Goal: Task Accomplishment & Management: Use online tool/utility

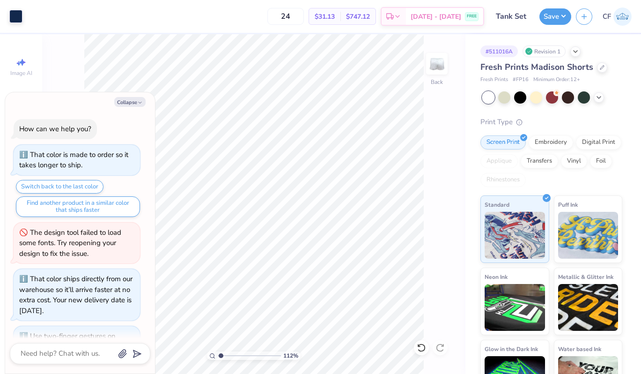
scroll to position [198, 0]
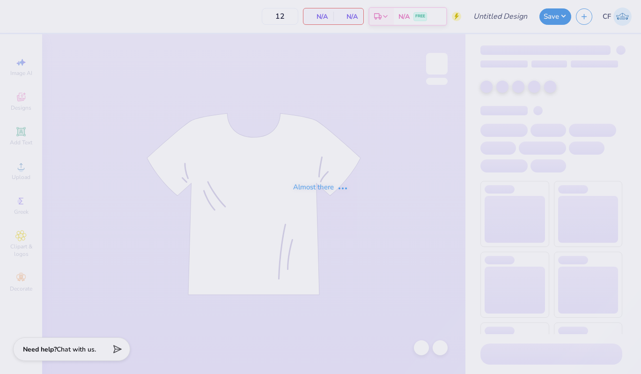
type input "Chi O Sweat Set"
type input "50"
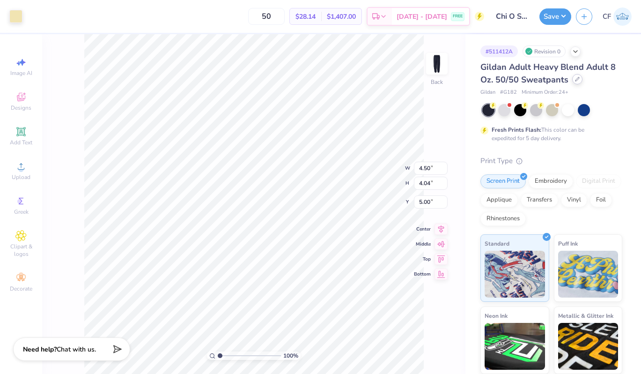
click at [575, 80] on icon at bounding box center [577, 79] width 5 height 5
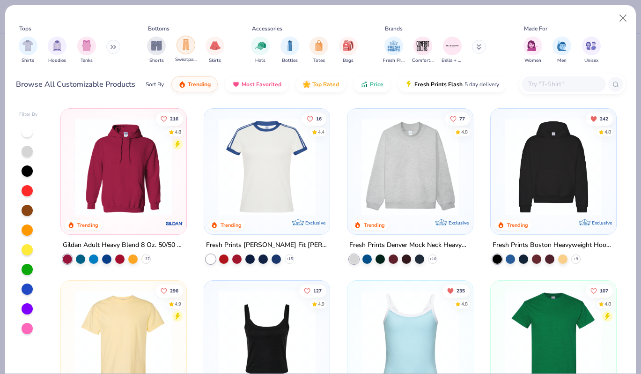
click at [189, 48] on img "filter for Sweatpants" at bounding box center [186, 44] width 10 height 11
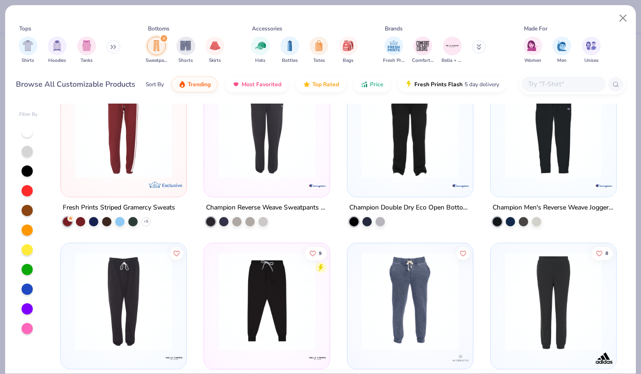
scroll to position [937, 0]
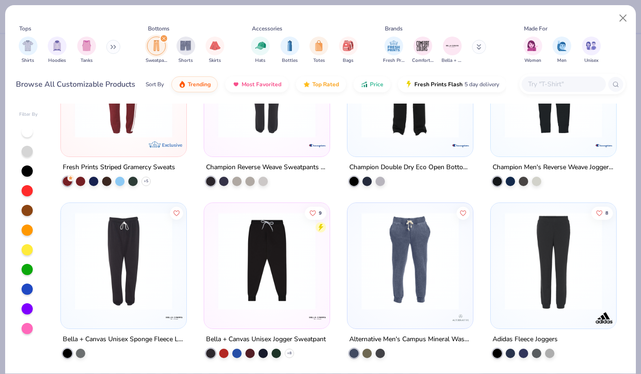
click at [158, 45] on img "filter for Sweatpants" at bounding box center [156, 45] width 10 height 11
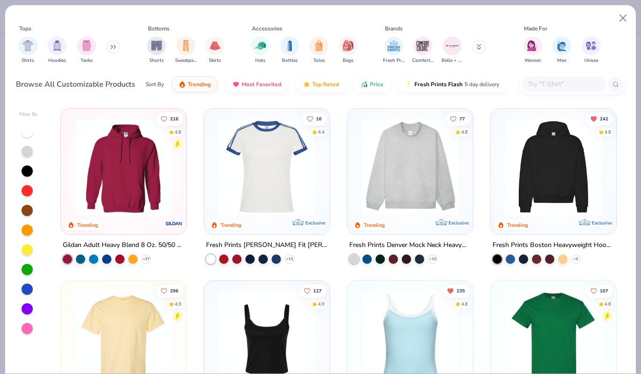
click at [480, 48] on icon at bounding box center [479, 47] width 5 height 6
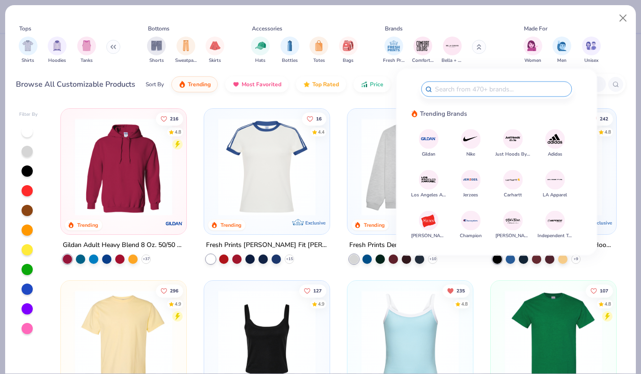
click at [433, 141] on img at bounding box center [428, 139] width 16 height 16
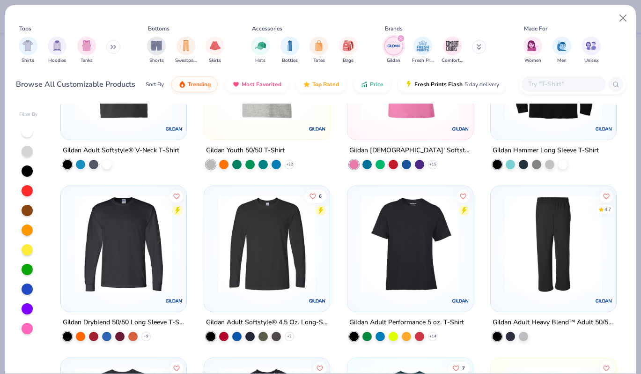
scroll to position [1001, 0]
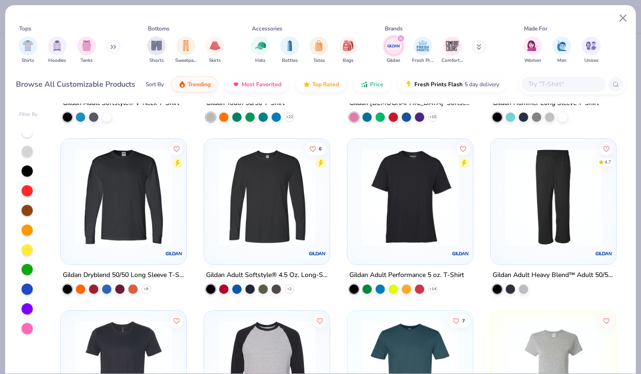
click at [598, 205] on img at bounding box center [553, 196] width 107 height 97
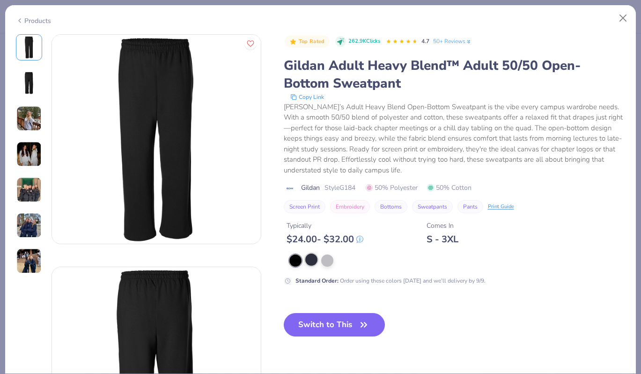
click at [309, 260] on div at bounding box center [311, 259] width 12 height 12
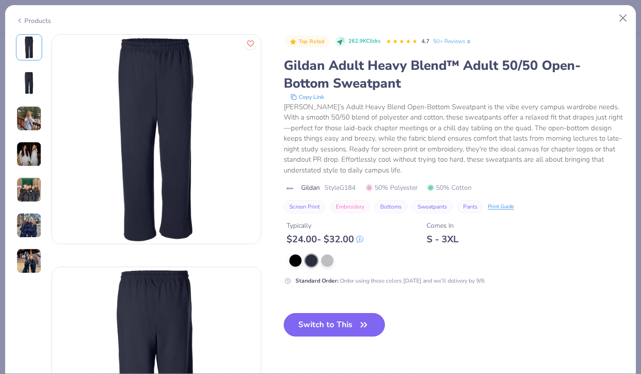
click at [337, 317] on button "Switch to This" at bounding box center [335, 324] width 102 height 23
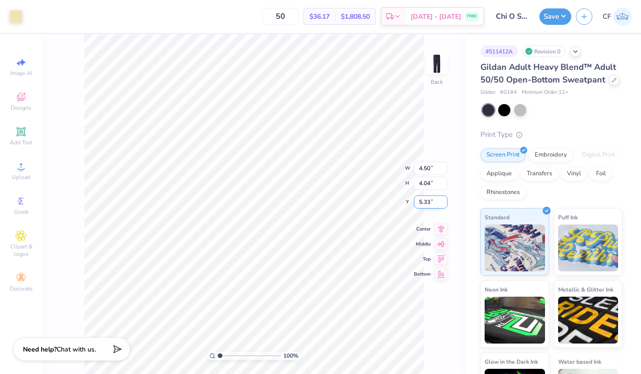
click at [427, 201] on input "5.33" at bounding box center [431, 201] width 34 height 13
type input "5.00"
click at [441, 219] on icon at bounding box center [440, 219] width 13 height 11
click at [556, 15] on button "Save" at bounding box center [555, 15] width 32 height 16
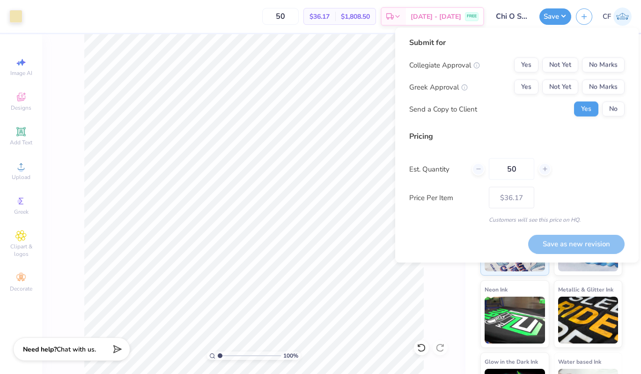
click at [609, 56] on div "Submit for Collegiate Approval Yes Not Yet No Marks Greek Approval Yes Not Yet …" at bounding box center [516, 80] width 215 height 87
click at [609, 59] on button "No Marks" at bounding box center [603, 65] width 43 height 15
click at [522, 88] on button "Yes" at bounding box center [526, 87] width 24 height 15
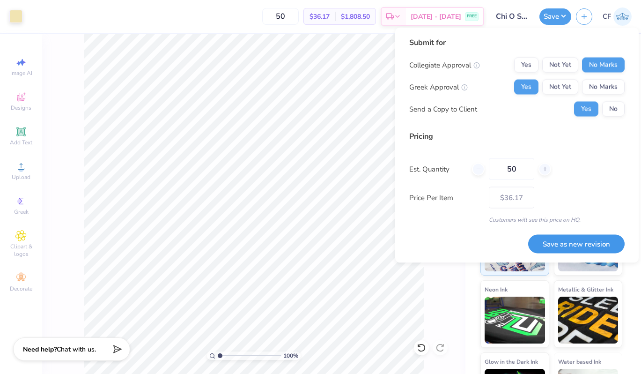
click at [548, 249] on button "Save as new revision" at bounding box center [576, 243] width 96 height 19
type input "$36.17"
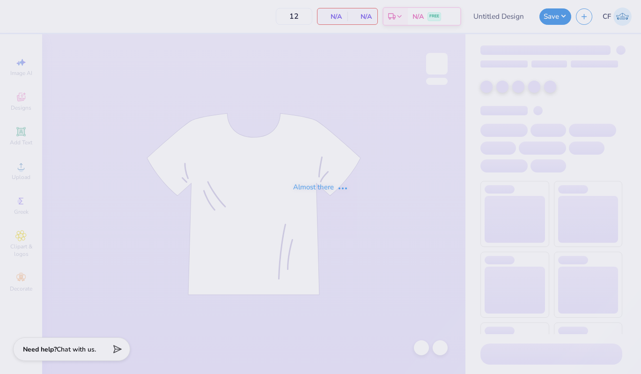
type input "Chi O Sweat Set"
type input "50"
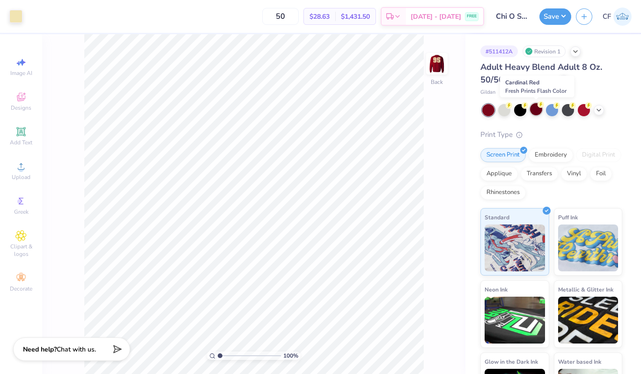
click at [536, 111] on div at bounding box center [536, 109] width 12 height 12
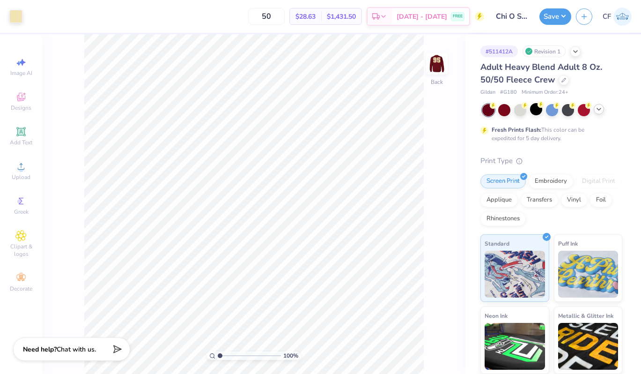
click at [600, 110] on icon at bounding box center [598, 108] width 7 height 7
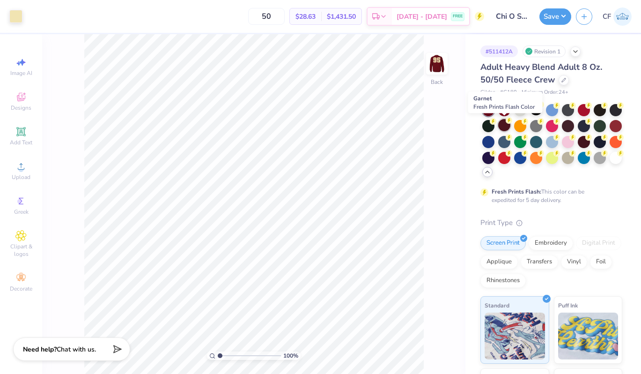
click at [496, 109] on circle at bounding box center [493, 105] width 7 height 7
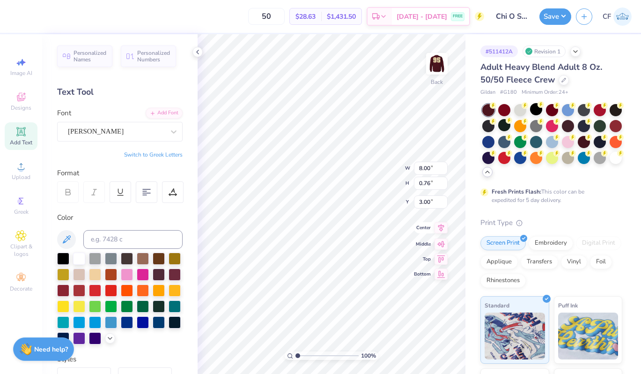
click at [444, 227] on icon at bounding box center [440, 227] width 13 height 11
click at [438, 67] on img at bounding box center [436, 63] width 37 height 37
click at [440, 225] on icon at bounding box center [440, 227] width 13 height 11
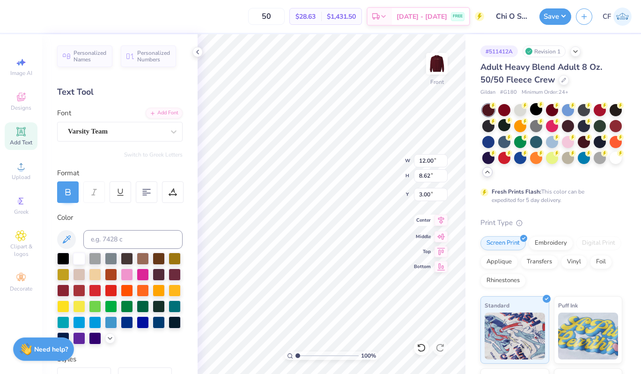
click at [442, 219] on icon at bounding box center [441, 220] width 6 height 8
click at [559, 23] on div "Save" at bounding box center [555, 16] width 32 height 16
click at [552, 17] on button "Save" at bounding box center [555, 15] width 32 height 16
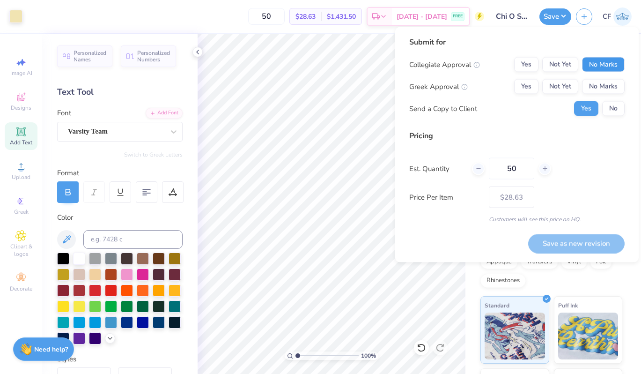
click at [609, 67] on button "No Marks" at bounding box center [603, 64] width 43 height 15
click at [520, 87] on button "Yes" at bounding box center [526, 86] width 24 height 15
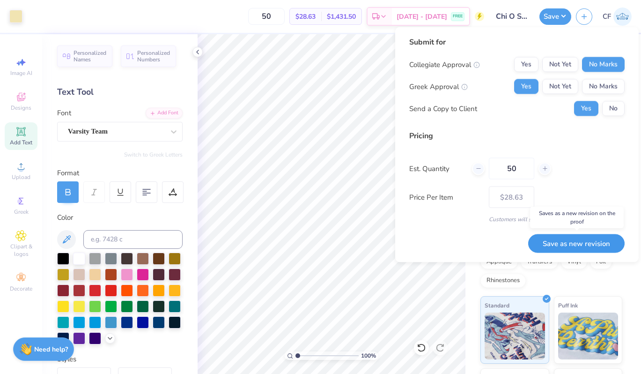
click at [574, 243] on button "Save as new revision" at bounding box center [576, 243] width 96 height 19
type input "$28.63"
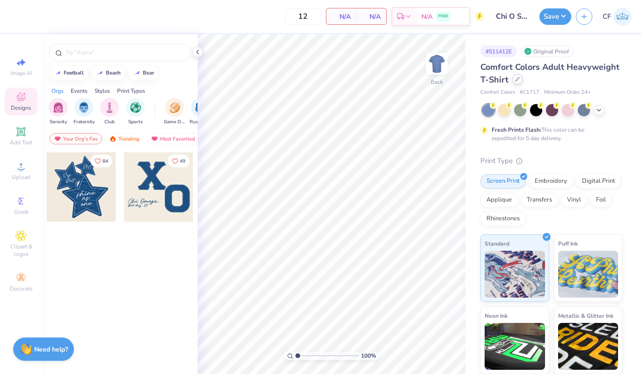
click at [519, 81] on div at bounding box center [517, 79] width 10 height 10
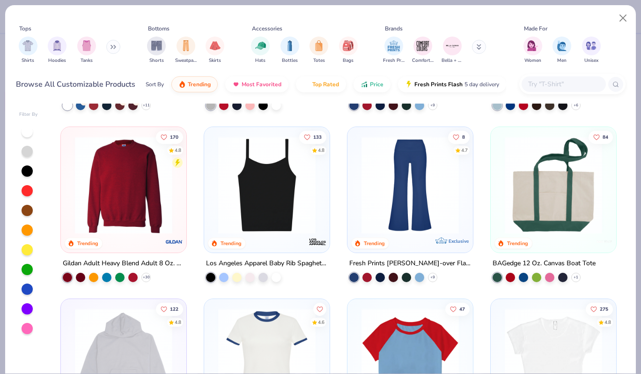
scroll to position [670, 0]
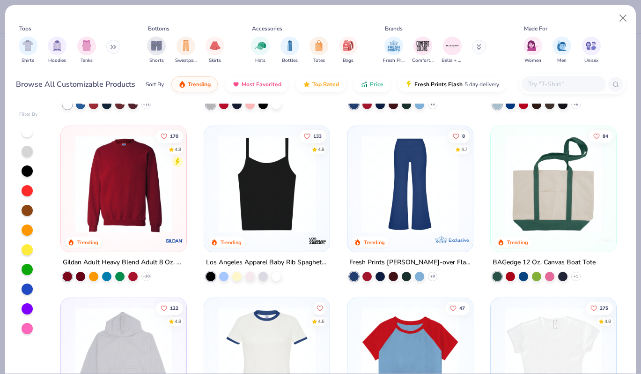
click at [471, 46] on div "Fresh Prints Comfort Colors Bella + Canvas" at bounding box center [440, 50] width 118 height 35
click at [477, 47] on icon at bounding box center [479, 47] width 5 height 6
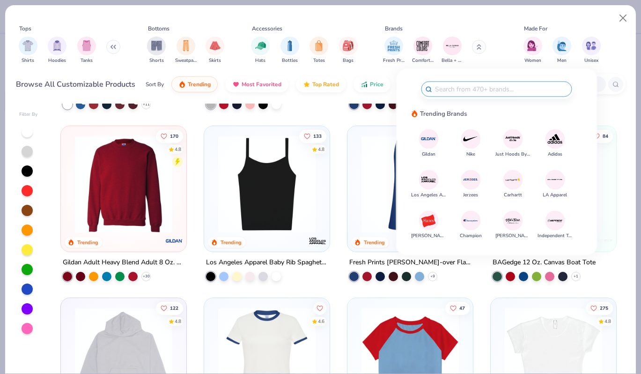
click at [433, 136] on img at bounding box center [428, 139] width 16 height 16
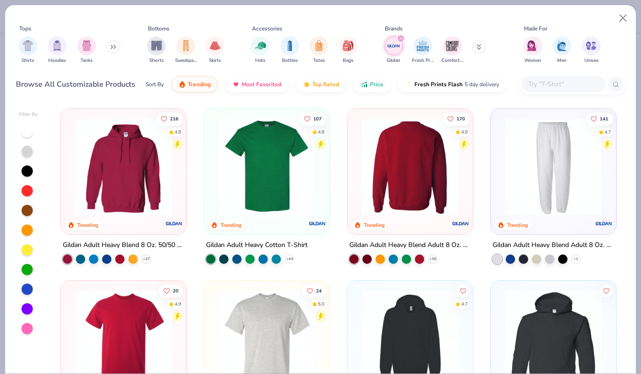
click at [423, 156] on div at bounding box center [410, 166] width 320 height 97
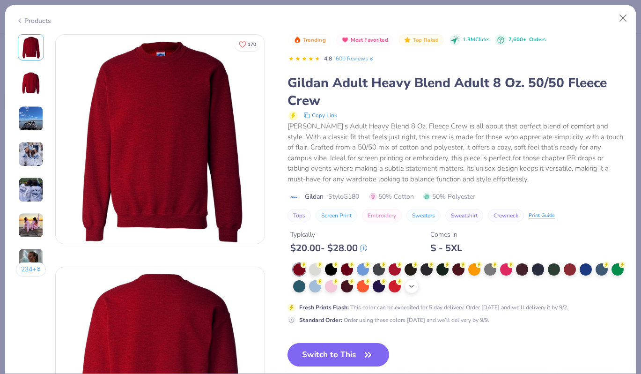
click at [415, 287] on icon at bounding box center [411, 285] width 7 height 7
click at [527, 286] on div at bounding box center [522, 285] width 12 height 12
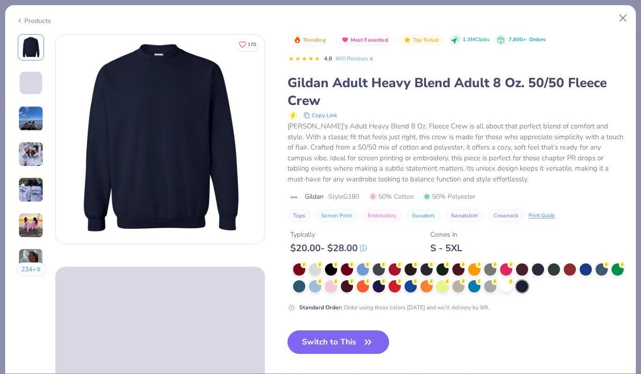
click at [376, 341] on button "Switch to This" at bounding box center [338, 341] width 102 height 23
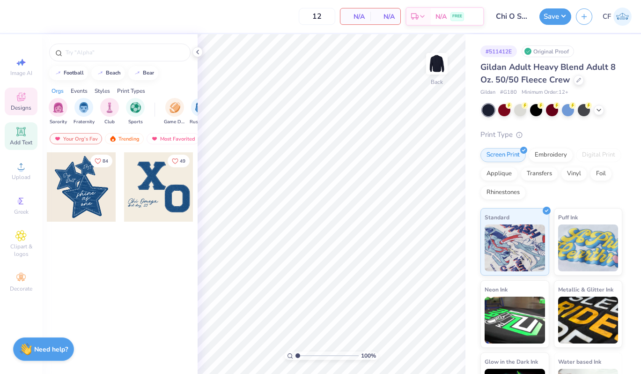
click at [27, 139] on span "Add Text" at bounding box center [21, 142] width 22 height 7
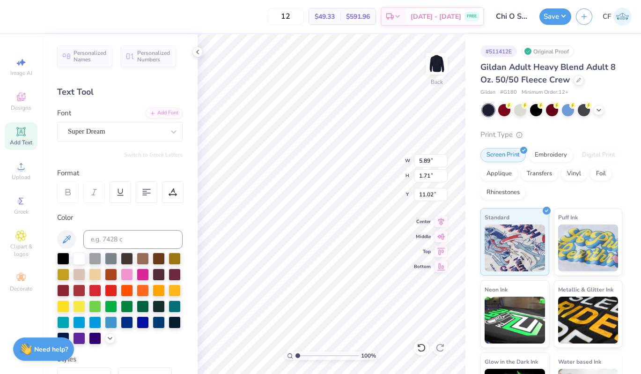
scroll to position [0, 1]
type textarea "Chi Omega"
click at [115, 135] on div "Super Dream" at bounding box center [116, 131] width 98 height 15
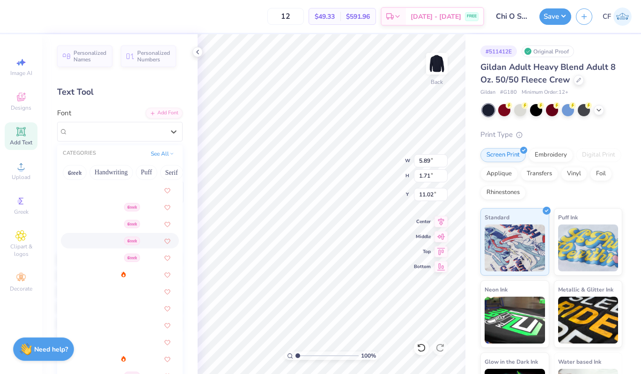
scroll to position [173, 0]
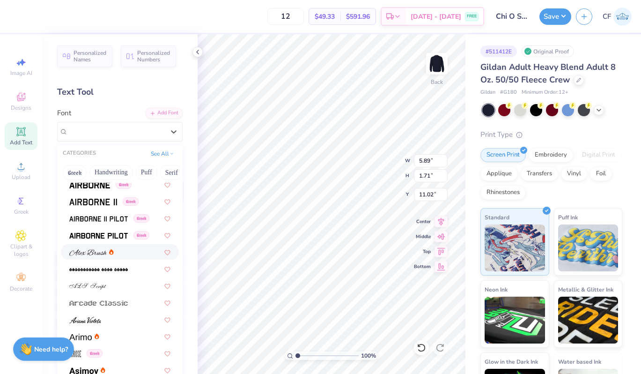
click at [87, 252] on img at bounding box center [87, 252] width 37 height 7
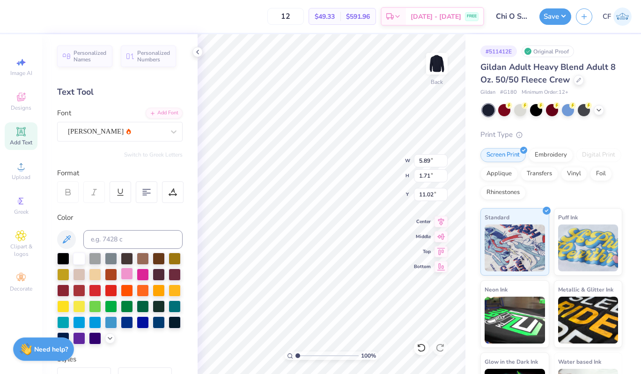
click at [127, 276] on div at bounding box center [127, 273] width 12 height 12
click at [380, 154] on div "100 % Back W 5.89 5.89 " H 1.71 1.71 " Y 11.02 11.02 " Center Middle Top Bottom" at bounding box center [332, 203] width 268 height 339
click at [428, 163] on input "9.77" at bounding box center [431, 160] width 34 height 13
type input "8.00"
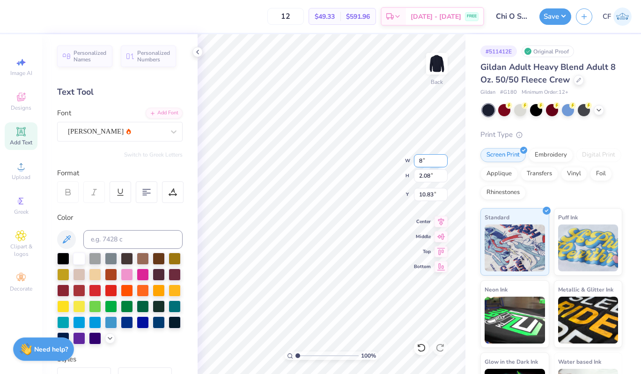
type input "1.70"
click at [425, 192] on input "11.02" at bounding box center [431, 194] width 34 height 13
type input "3.00"
click at [442, 219] on icon at bounding box center [441, 220] width 6 height 8
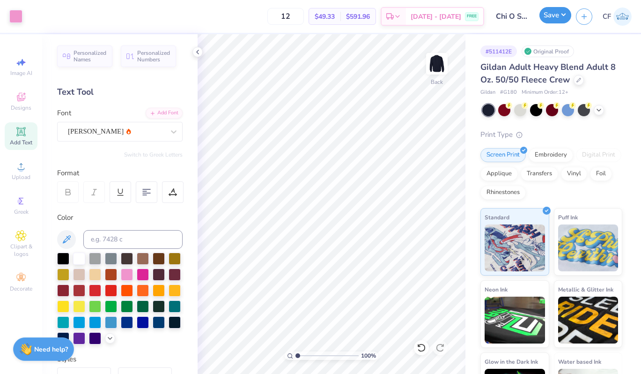
click at [550, 19] on button "Save" at bounding box center [555, 15] width 32 height 16
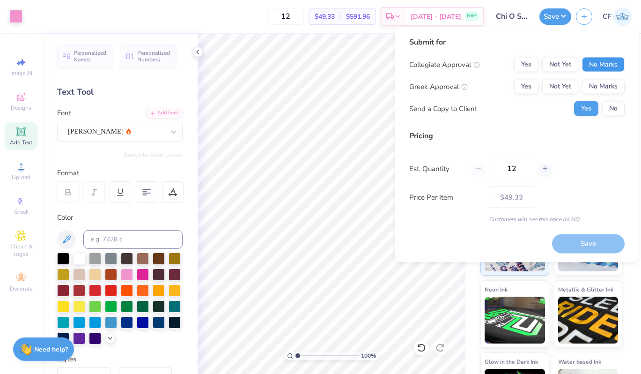
click at [600, 63] on button "No Marks" at bounding box center [603, 64] width 43 height 15
click at [525, 88] on button "Yes" at bounding box center [526, 86] width 24 height 15
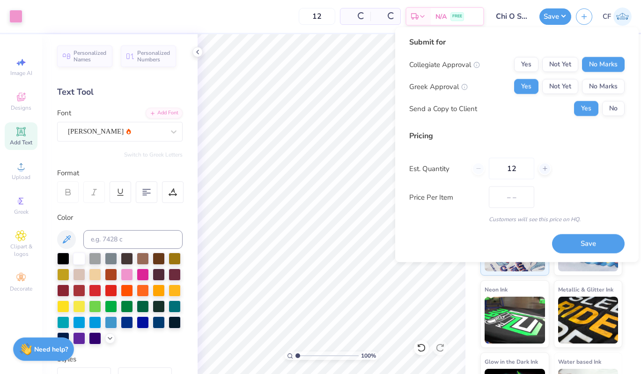
type input "$40.69"
click at [518, 170] on input "12" at bounding box center [511, 169] width 45 height 22
type input "1"
type input "50"
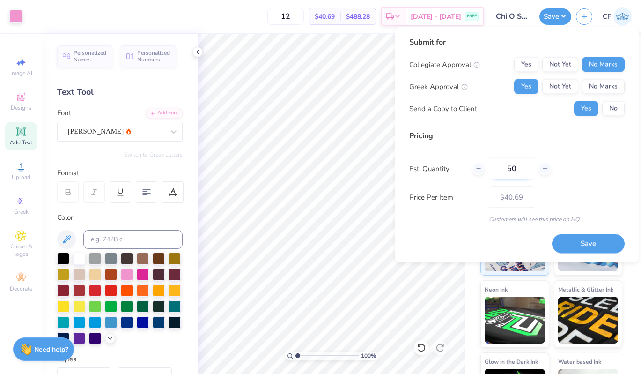
type input "50"
type input "$25.02"
type input "50"
click at [596, 242] on button "Save" at bounding box center [588, 243] width 73 height 19
type input "$25.02"
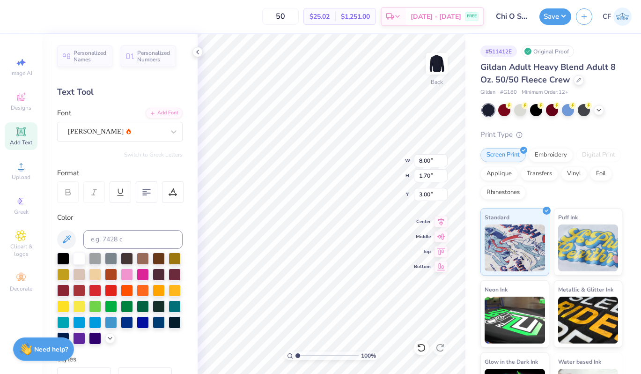
type textarea "Chi"
click at [359, 156] on div "100 % Back W 8.00 8.00 " H 1.70 1.70 " Y 3.00 3.00 " Center Middle Top Bottom" at bounding box center [332, 203] width 268 height 339
type input "4.56"
type textarea "Omega"
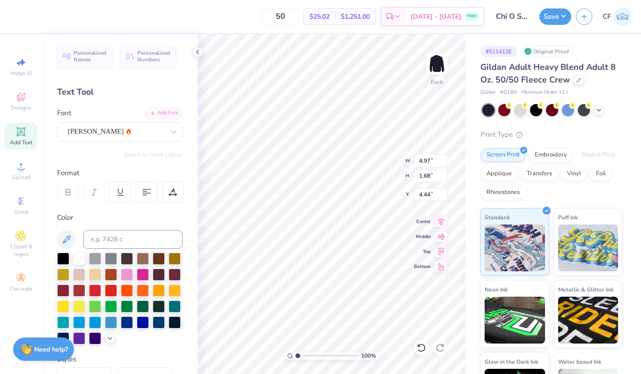
type input "4.56"
drag, startPoint x: 298, startPoint y: 357, endPoint x: 325, endPoint y: 359, distance: 27.7
type input "5.38"
click at [325, 358] on input "range" at bounding box center [326, 355] width 63 height 8
type input "4.64"
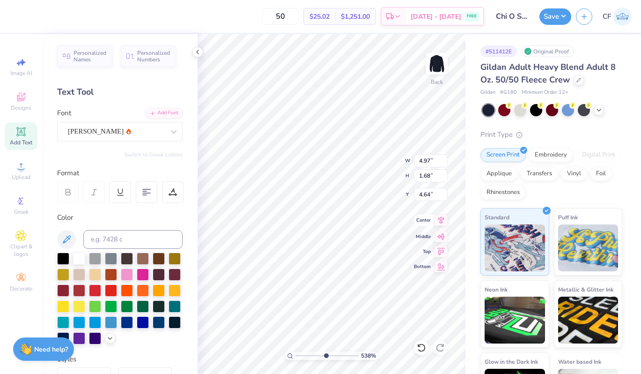
click at [437, 222] on icon at bounding box center [440, 219] width 13 height 11
type input "2.67"
type input "1.42"
type input "3.14"
type input "4.97"
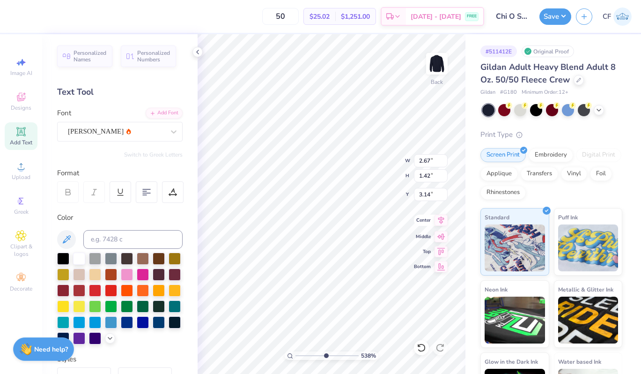
type input "1.68"
type input "4.64"
type input "2.67"
type input "1.42"
type input "3.14"
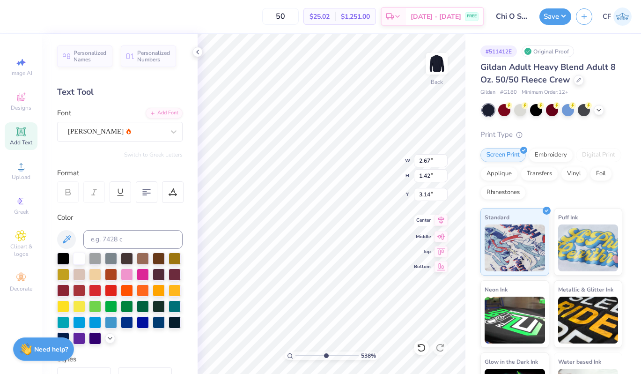
click at [443, 223] on icon at bounding box center [440, 219] width 13 height 11
click at [580, 78] on div at bounding box center [578, 79] width 10 height 10
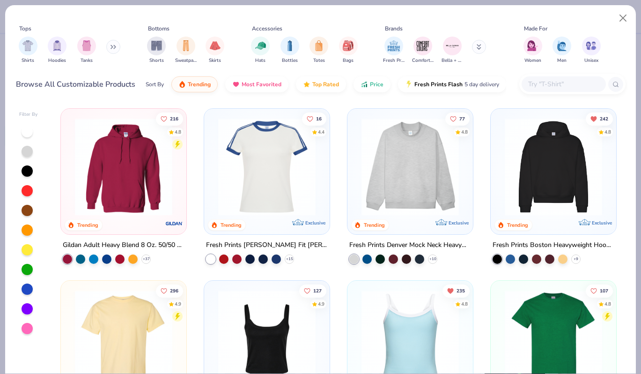
click at [479, 47] on icon at bounding box center [479, 47] width 5 height 6
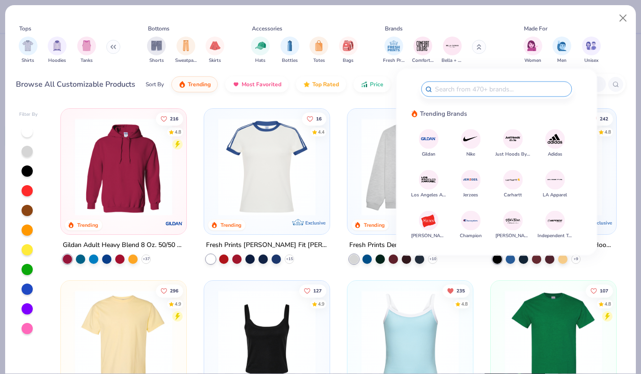
click at [430, 147] on div at bounding box center [428, 139] width 20 height 20
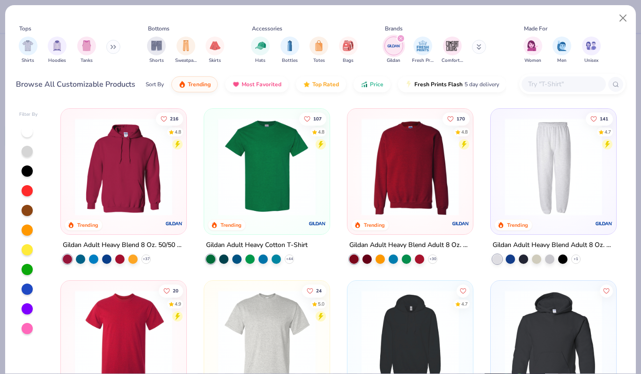
scroll to position [18, 0]
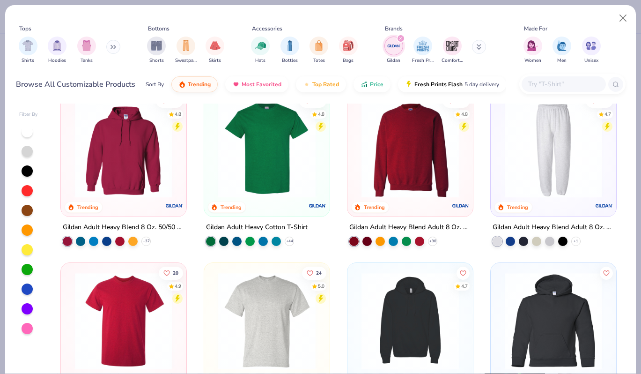
click at [542, 174] on img at bounding box center [553, 148] width 107 height 97
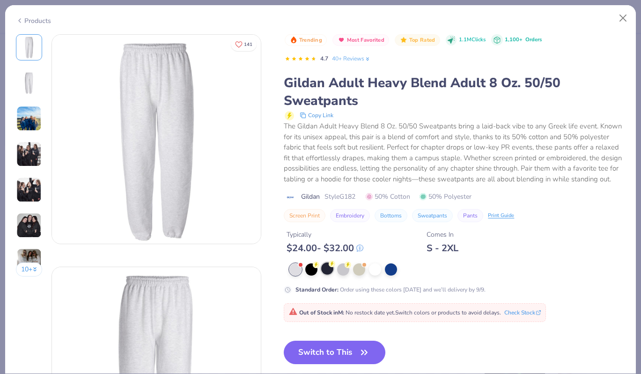
click at [326, 271] on div at bounding box center [327, 268] width 12 height 12
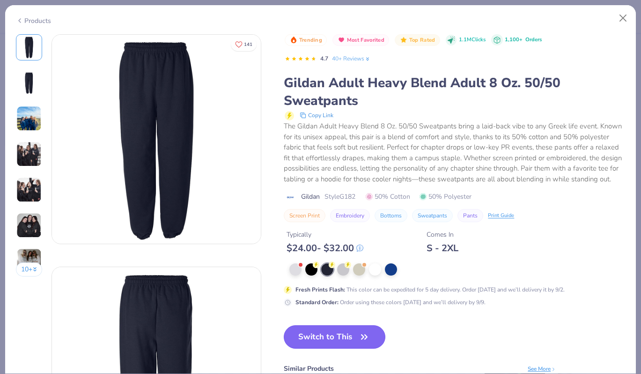
click at [334, 338] on button "Switch to This" at bounding box center [335, 336] width 102 height 23
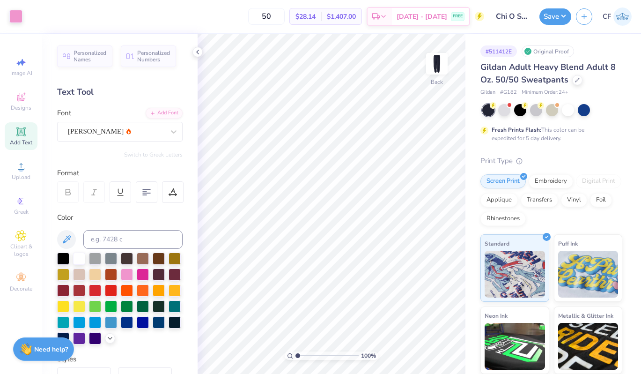
drag, startPoint x: 325, startPoint y: 355, endPoint x: 290, endPoint y: 350, distance: 35.9
type input "1"
click at [295, 351] on input "range" at bounding box center [326, 355] width 63 height 8
type input "7.51"
click at [427, 158] on input "4.97" at bounding box center [431, 160] width 34 height 13
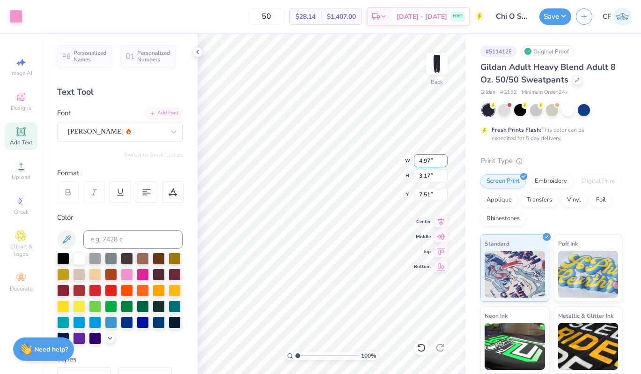
click at [427, 158] on input "4.97" at bounding box center [431, 160] width 34 height 13
type input "4.50"
type input "2.87"
click at [428, 198] on input "7.66" at bounding box center [431, 194] width 34 height 13
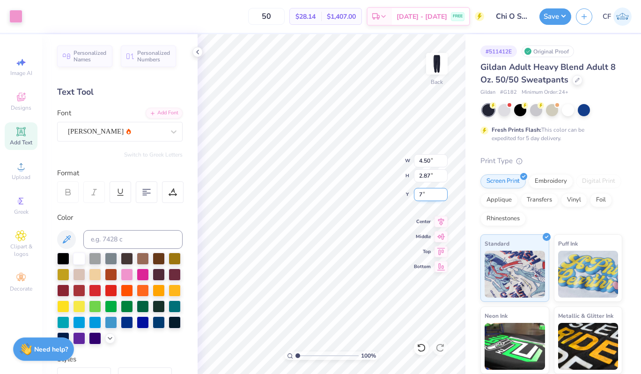
type input "7.00"
click at [425, 193] on input "7.00" at bounding box center [431, 194] width 34 height 13
type input "5.00"
click at [560, 13] on button "Save" at bounding box center [555, 15] width 32 height 16
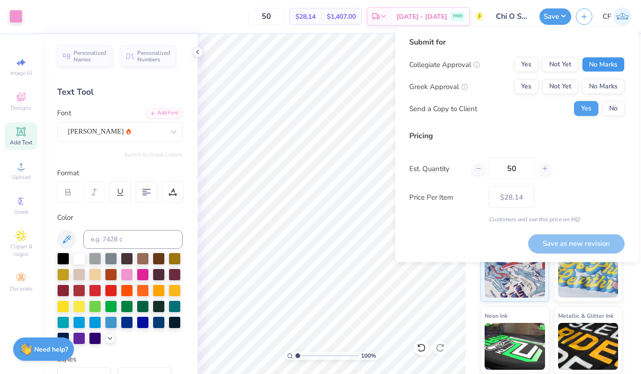
click at [618, 64] on button "No Marks" at bounding box center [603, 64] width 43 height 15
click at [522, 88] on button "Yes" at bounding box center [526, 86] width 24 height 15
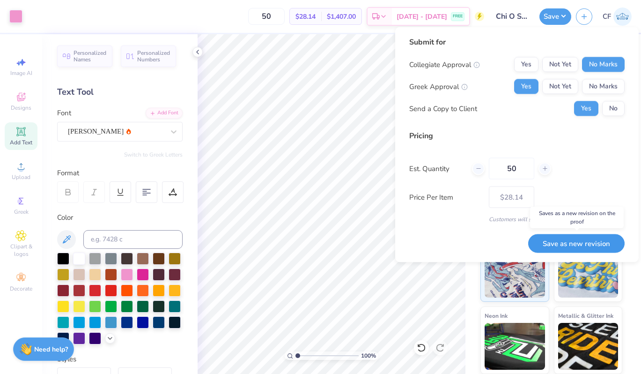
click at [541, 242] on button "Save as new revision" at bounding box center [576, 243] width 96 height 19
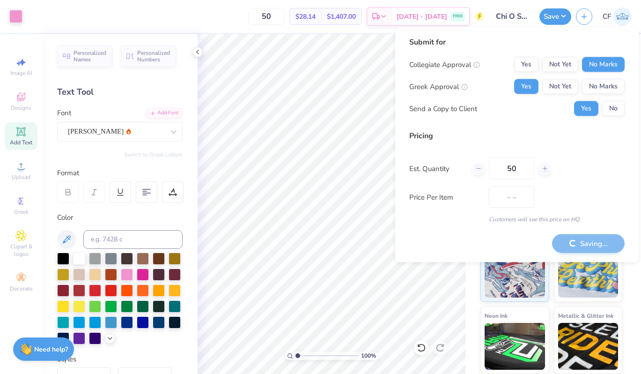
type input "$28.14"
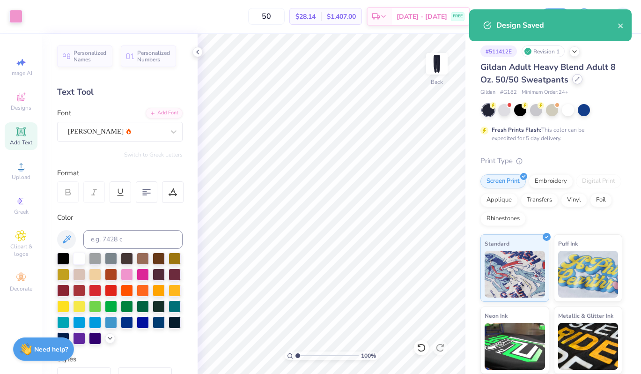
click at [575, 83] on div at bounding box center [577, 79] width 10 height 10
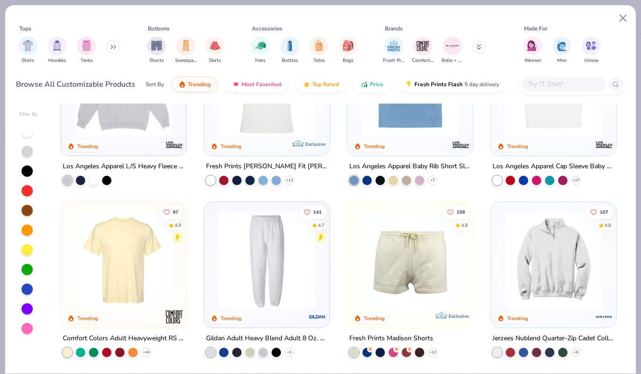
scroll to position [949, 0]
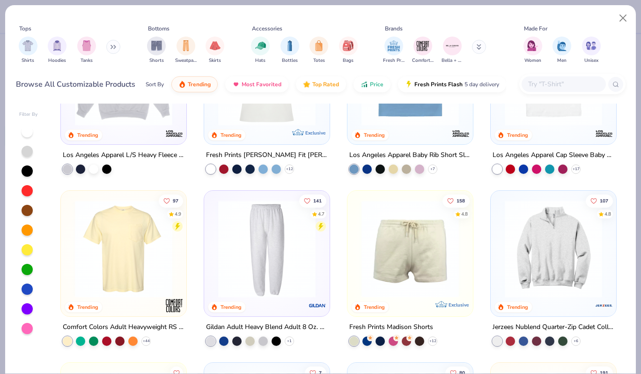
click at [478, 49] on icon at bounding box center [479, 47] width 5 height 6
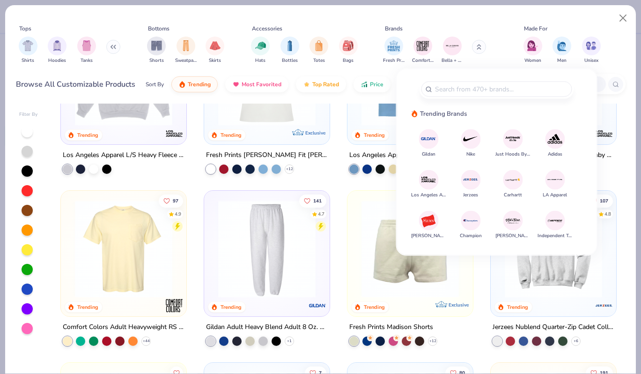
click at [430, 140] on img at bounding box center [428, 139] width 16 height 16
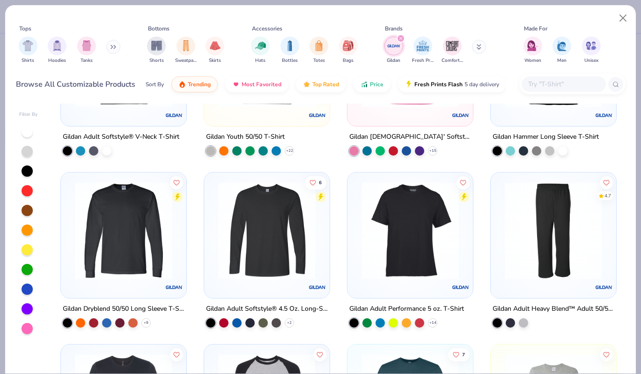
scroll to position [994, 0]
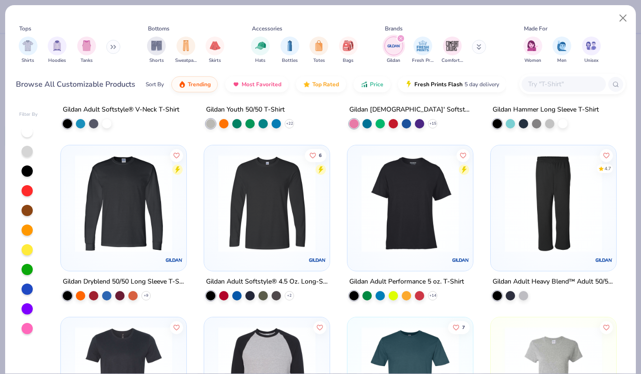
click at [542, 228] on img at bounding box center [553, 202] width 107 height 97
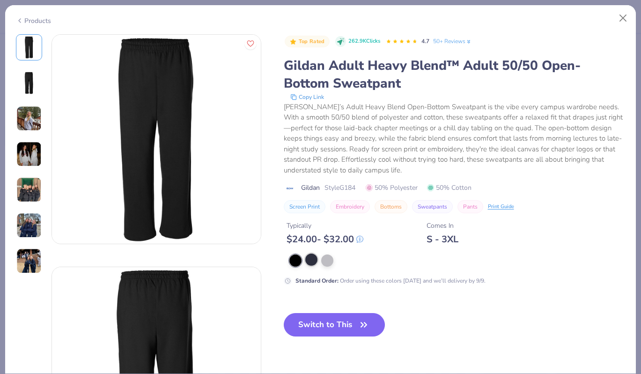
click at [314, 260] on div at bounding box center [311, 259] width 12 height 12
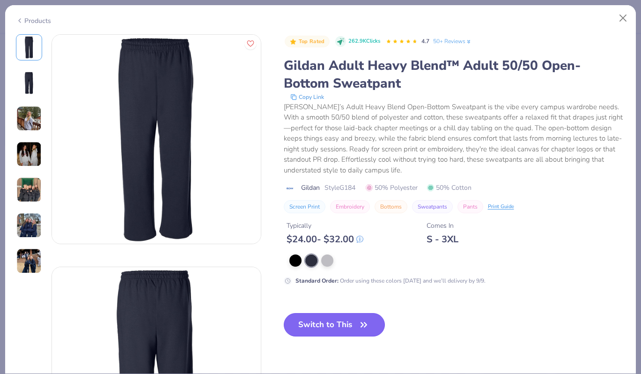
click at [334, 325] on button "Switch to This" at bounding box center [335, 324] width 102 height 23
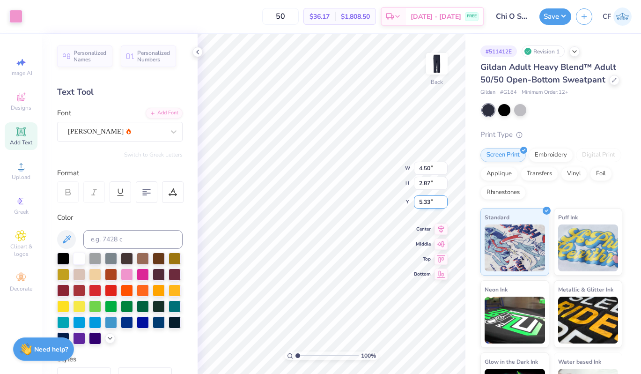
click at [430, 205] on input "5.33" at bounding box center [431, 201] width 34 height 13
click at [427, 202] on input "5.33" at bounding box center [431, 201] width 34 height 13
type input "5.00"
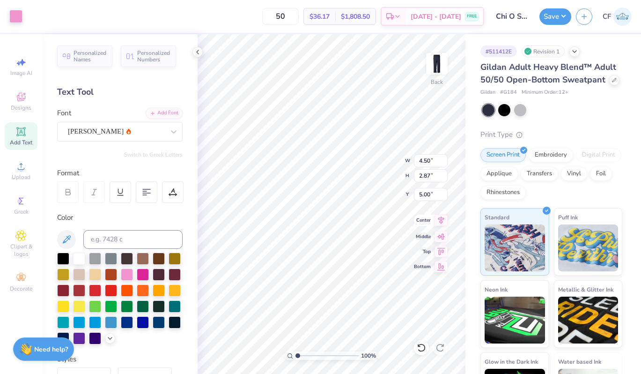
click at [444, 219] on icon at bounding box center [440, 219] width 13 height 11
click at [563, 24] on div "Save" at bounding box center [555, 16] width 32 height 16
click at [556, 11] on button "Save" at bounding box center [555, 15] width 32 height 16
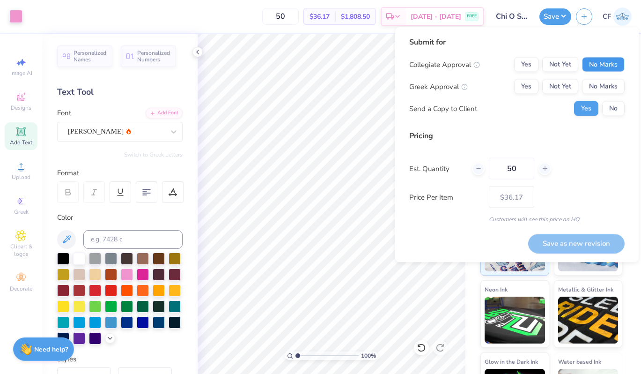
click at [598, 62] on button "No Marks" at bounding box center [603, 64] width 43 height 15
click at [521, 92] on button "Yes" at bounding box center [526, 86] width 24 height 15
click at [552, 239] on button "Save as new revision" at bounding box center [576, 243] width 96 height 19
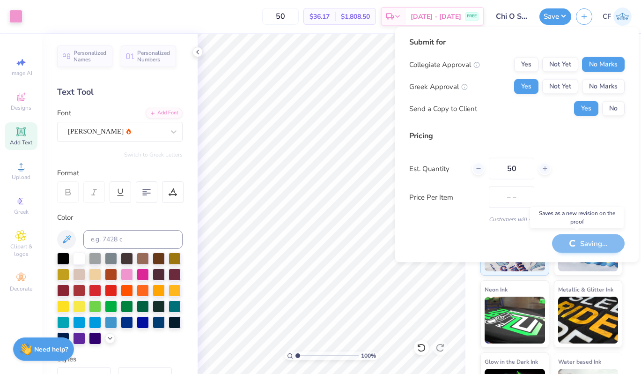
type input "$36.17"
